Goal: Task Accomplishment & Management: Manage account settings

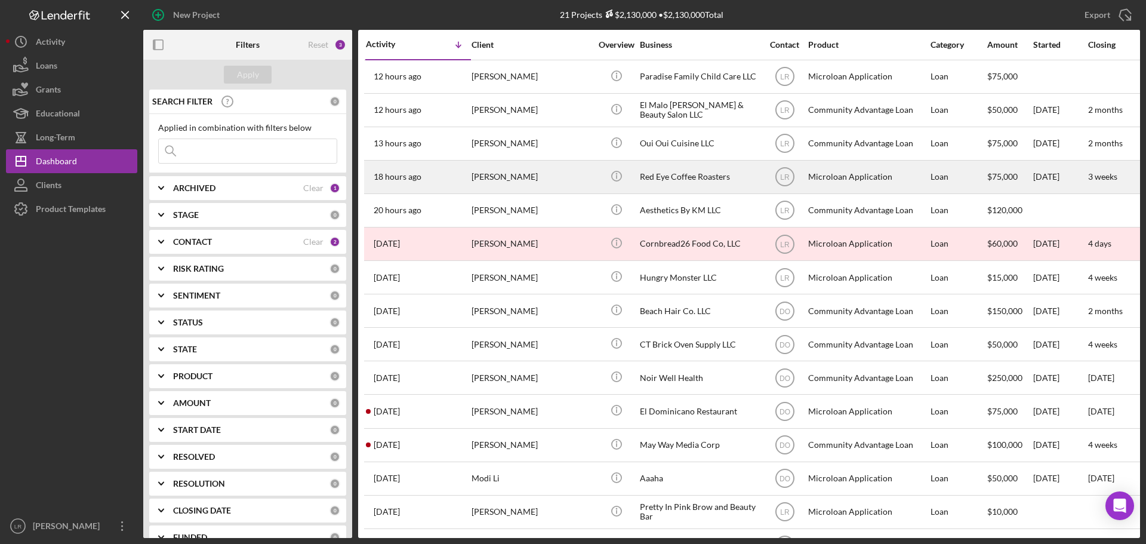
click at [503, 179] on div "[PERSON_NAME]" at bounding box center [531, 177] width 119 height 32
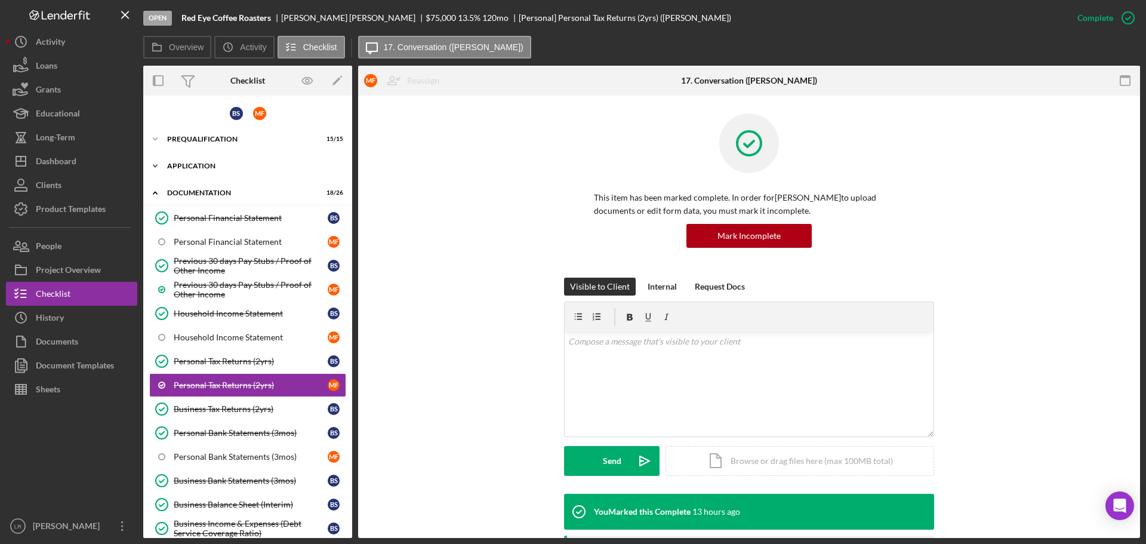
click at [213, 165] on div "Application" at bounding box center [252, 165] width 170 height 7
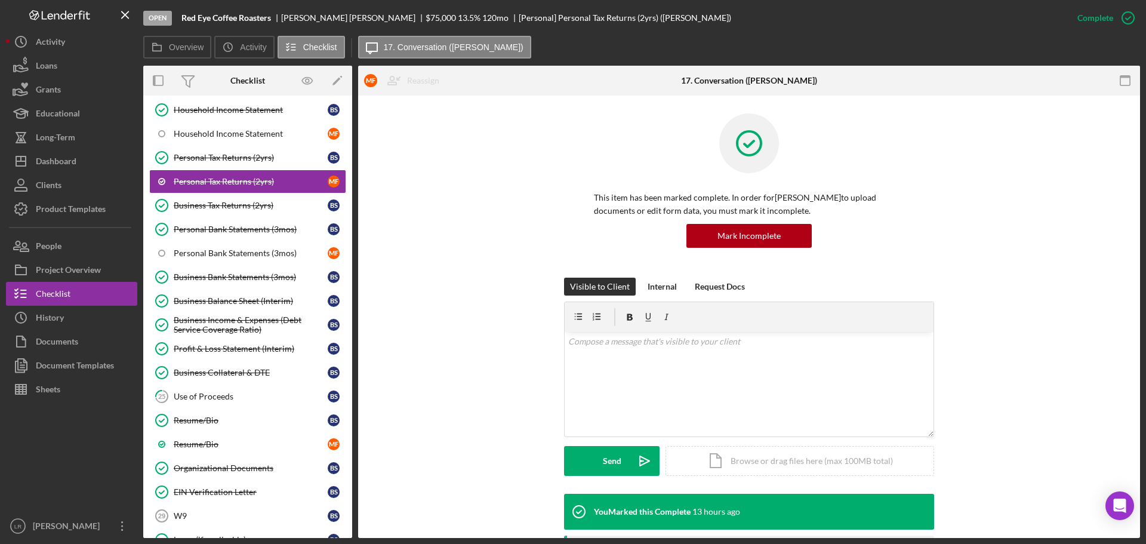
scroll to position [358, 0]
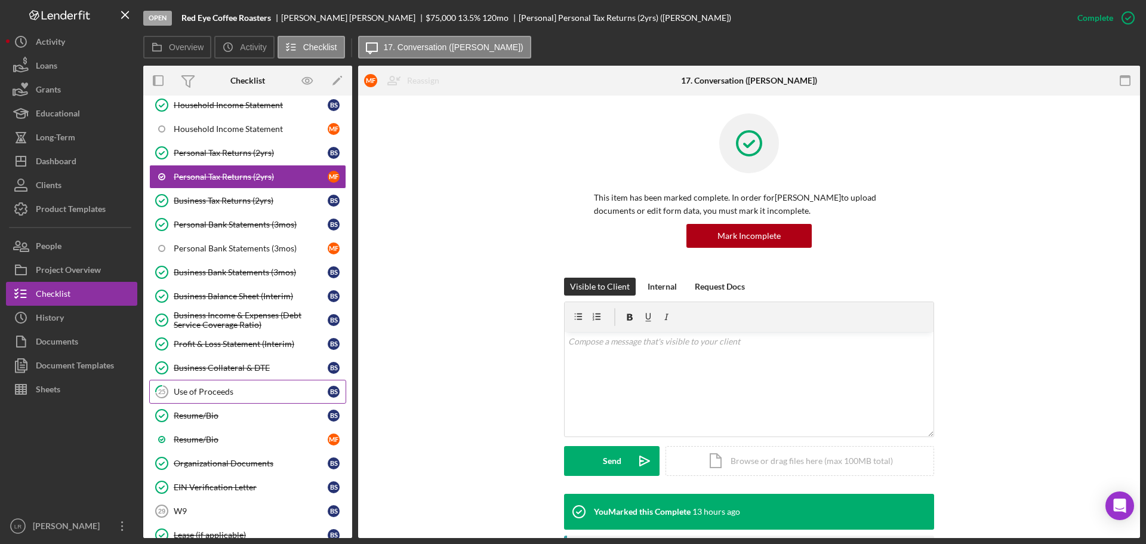
click at [250, 392] on div "Use of Proceeds" at bounding box center [251, 392] width 154 height 10
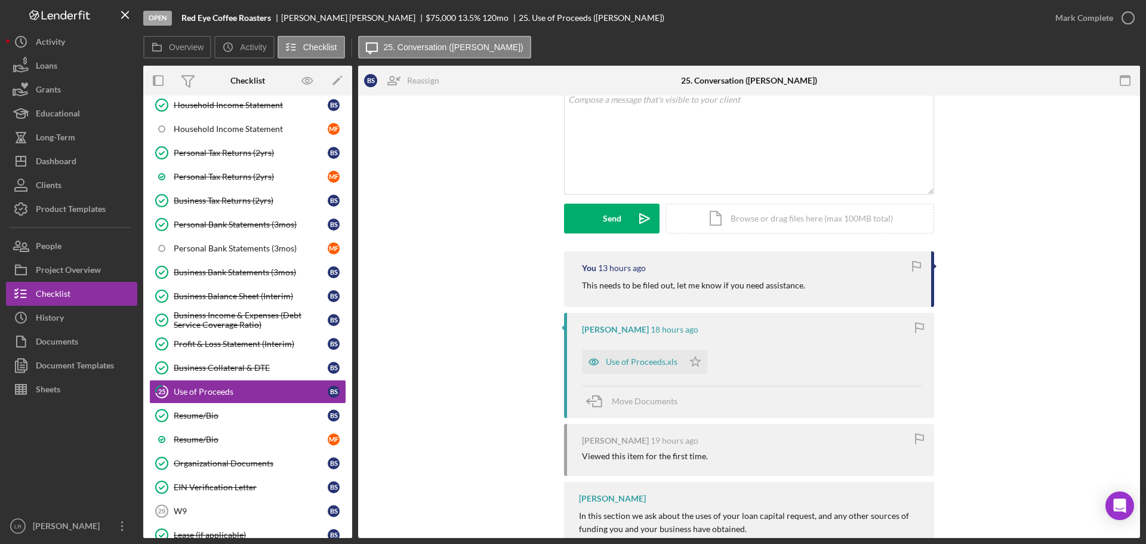
scroll to position [179, 0]
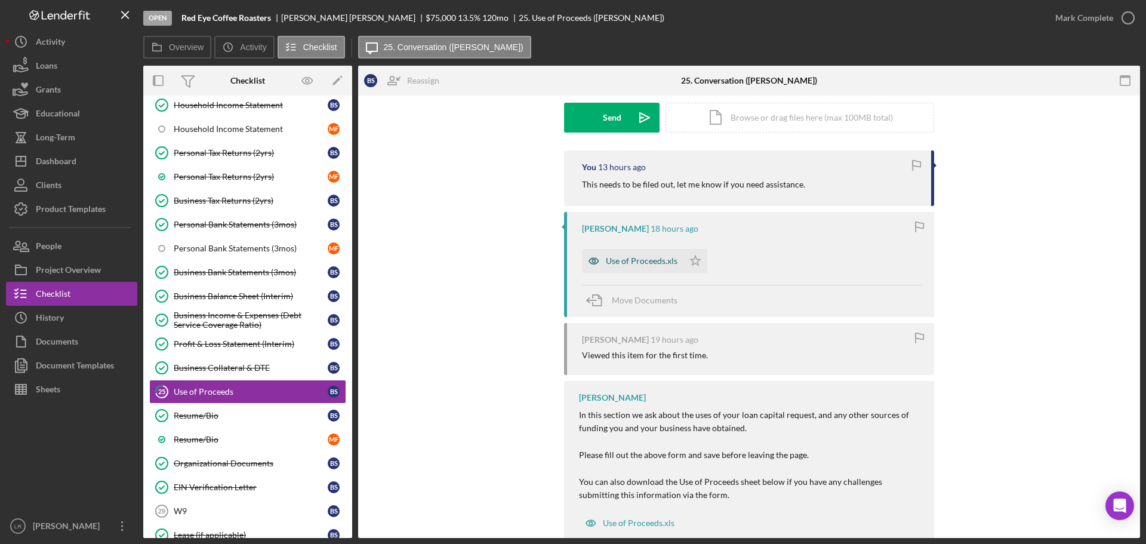
click at [638, 257] on div "Use of Proceeds.xls" at bounding box center [642, 261] width 72 height 10
